Goal: Task Accomplishment & Management: Use online tool/utility

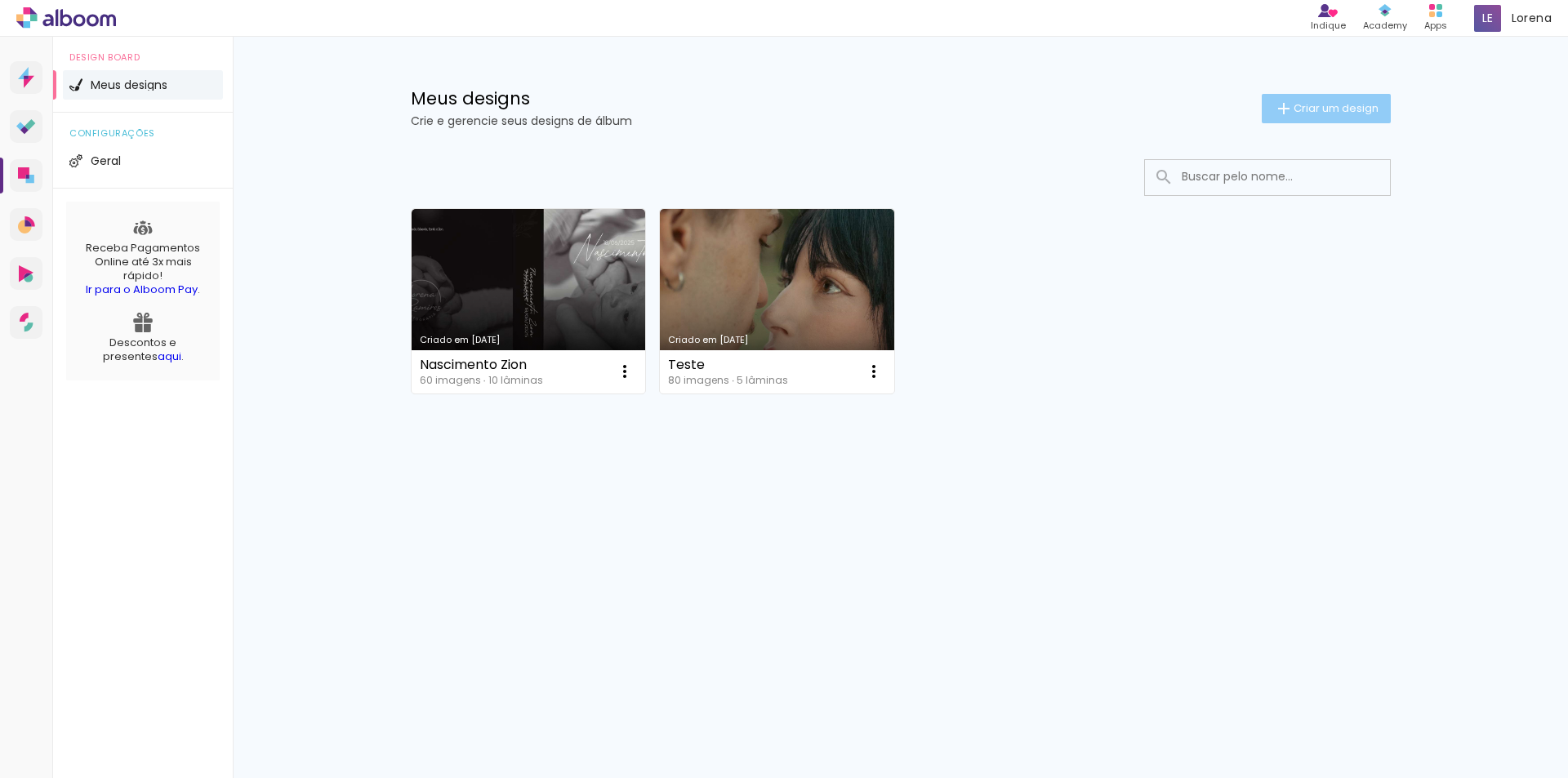
click at [1355, 107] on span "Criar um design" at bounding box center [1336, 108] width 85 height 11
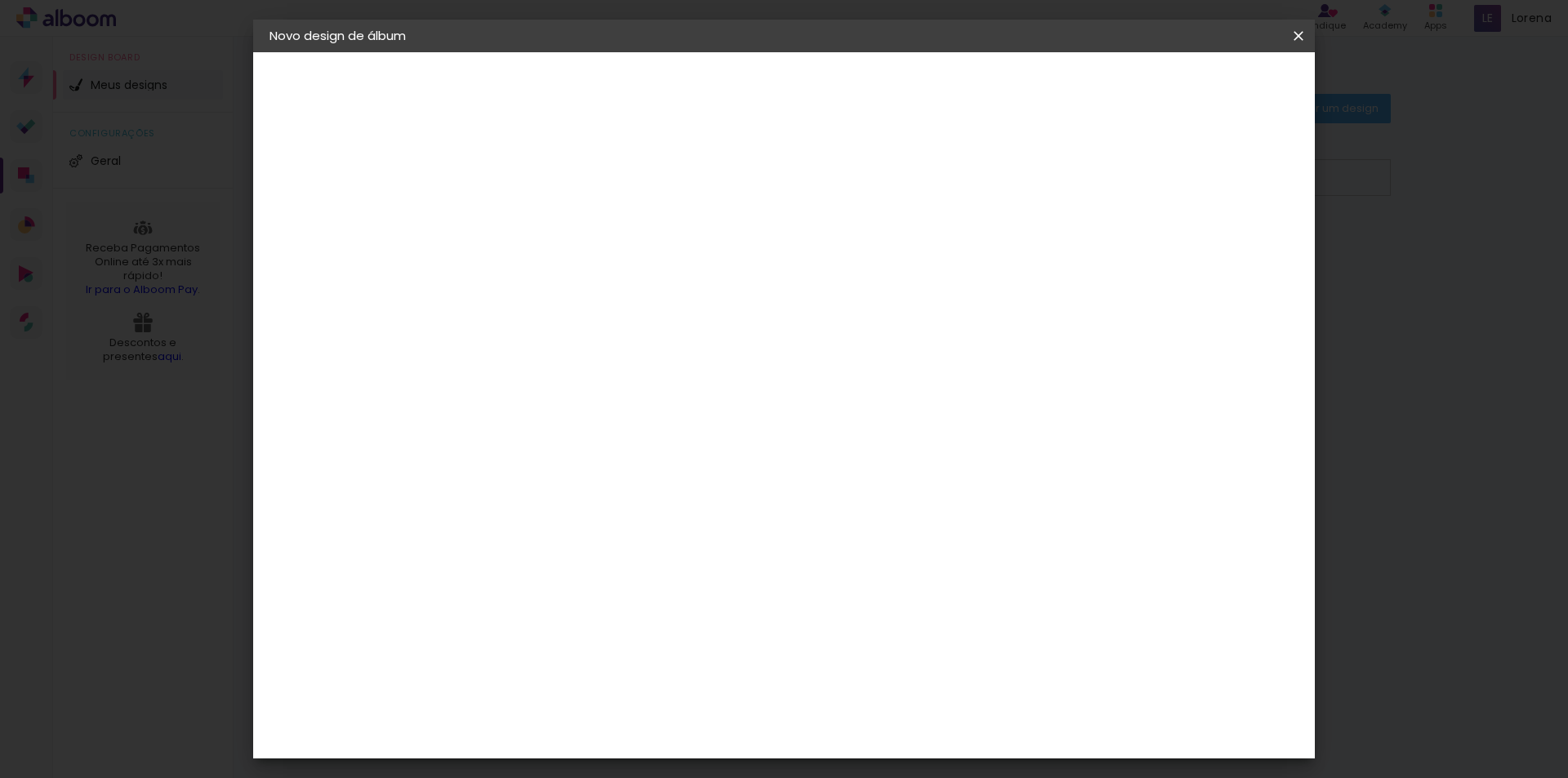
click at [0, 0] on paper-input-container "Título do álbum" at bounding box center [0, 0] width 0 height 0
type input "Lohainy e [PERSON_NAME]"
type paper-input "Lohainy e [PERSON_NAME]"
click at [0, 0] on slot "Avançar" at bounding box center [0, 0] width 0 height 0
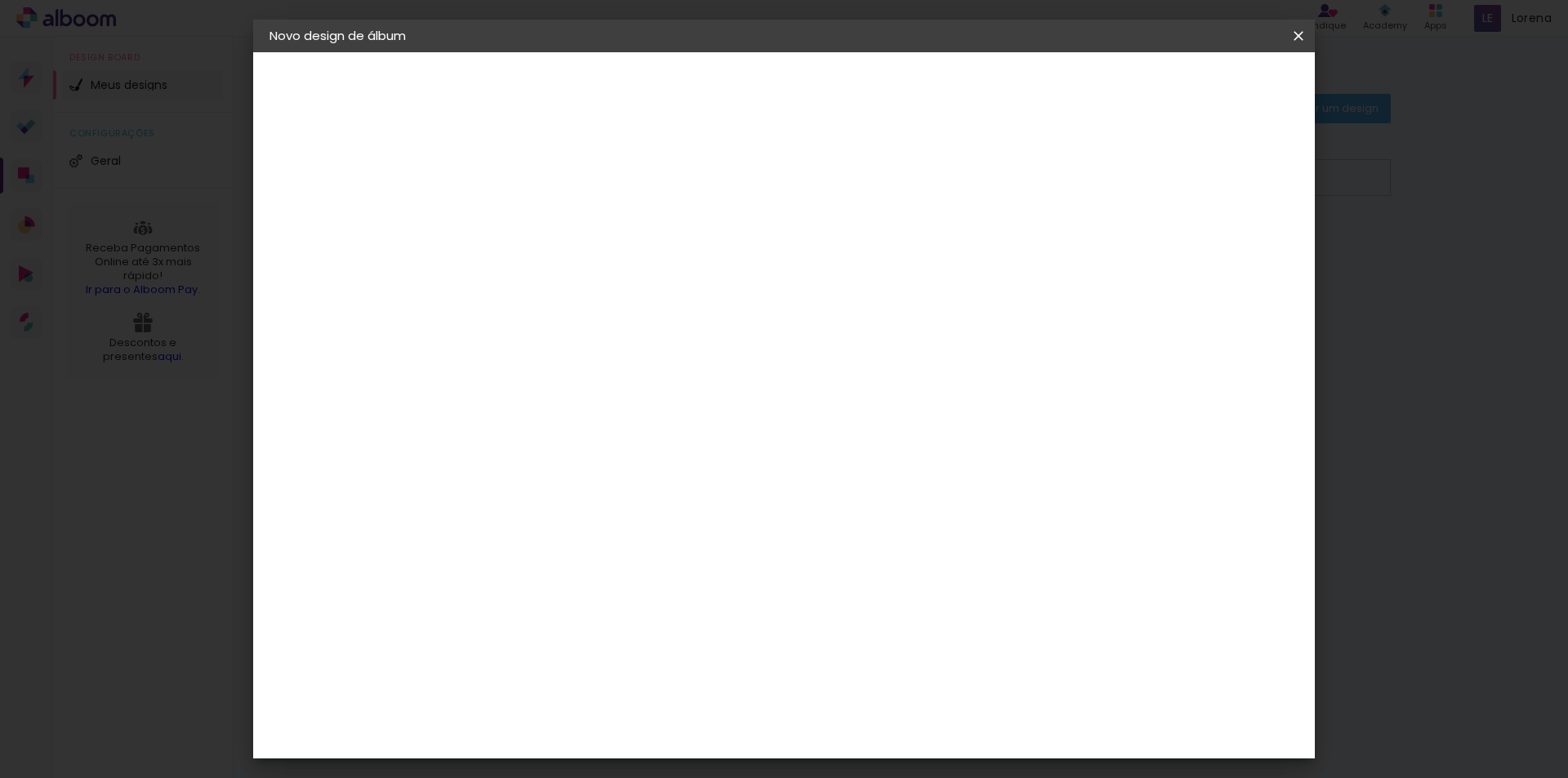
click at [584, 642] on div "Evidence" at bounding box center [555, 648] width 58 height 13
